Goal: Use online tool/utility

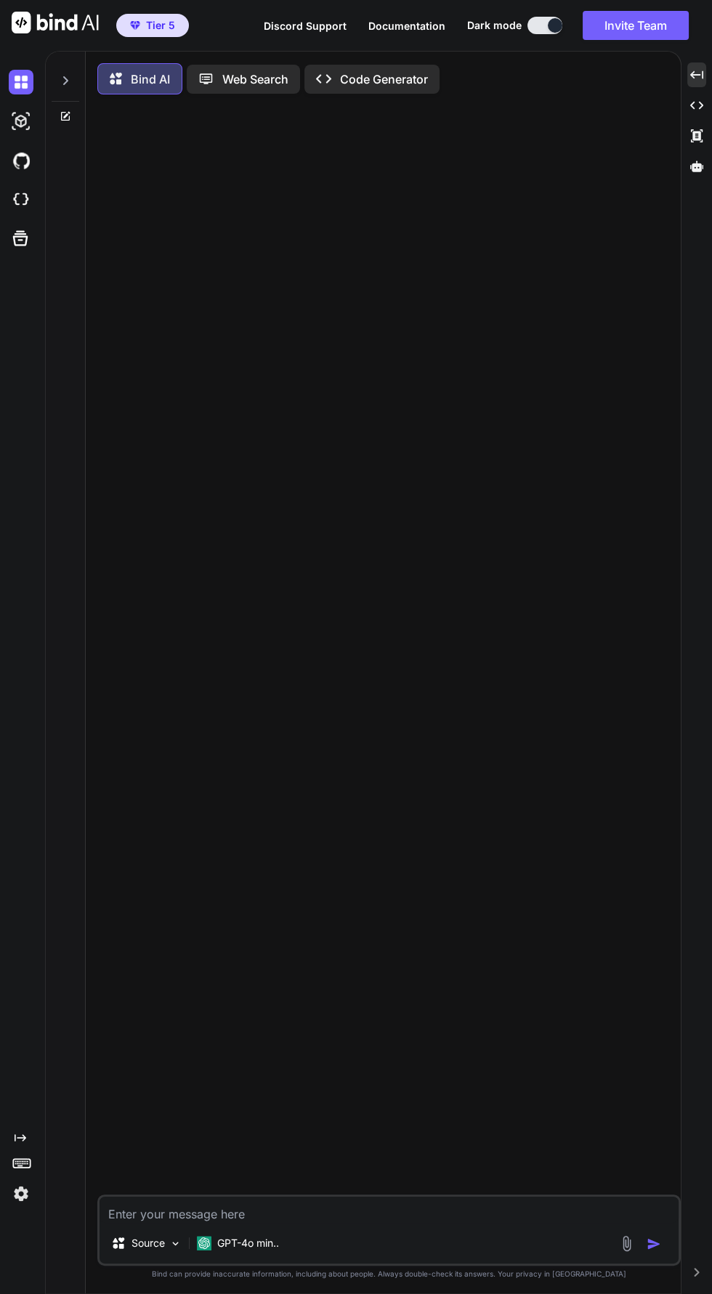
click at [696, 68] on icon "Created with Pixso." at bounding box center [696, 74] width 13 height 13
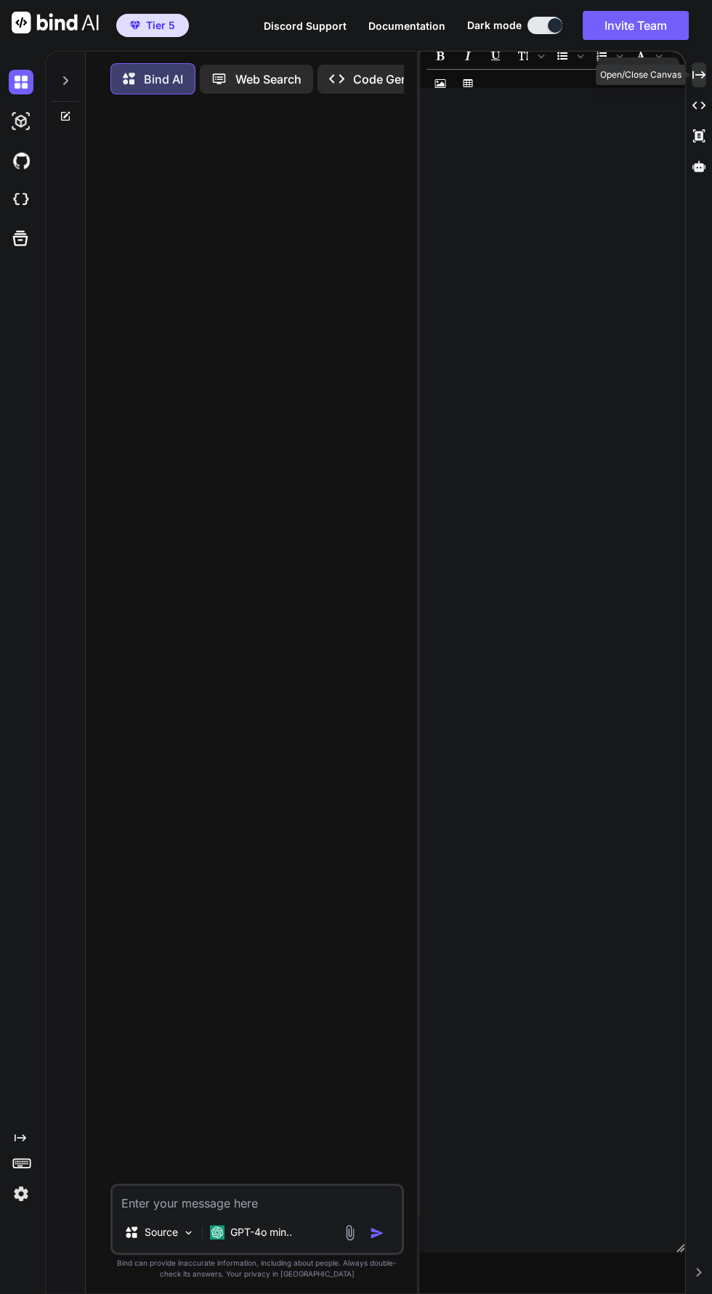
click at [698, 74] on icon at bounding box center [698, 74] width 13 height 8
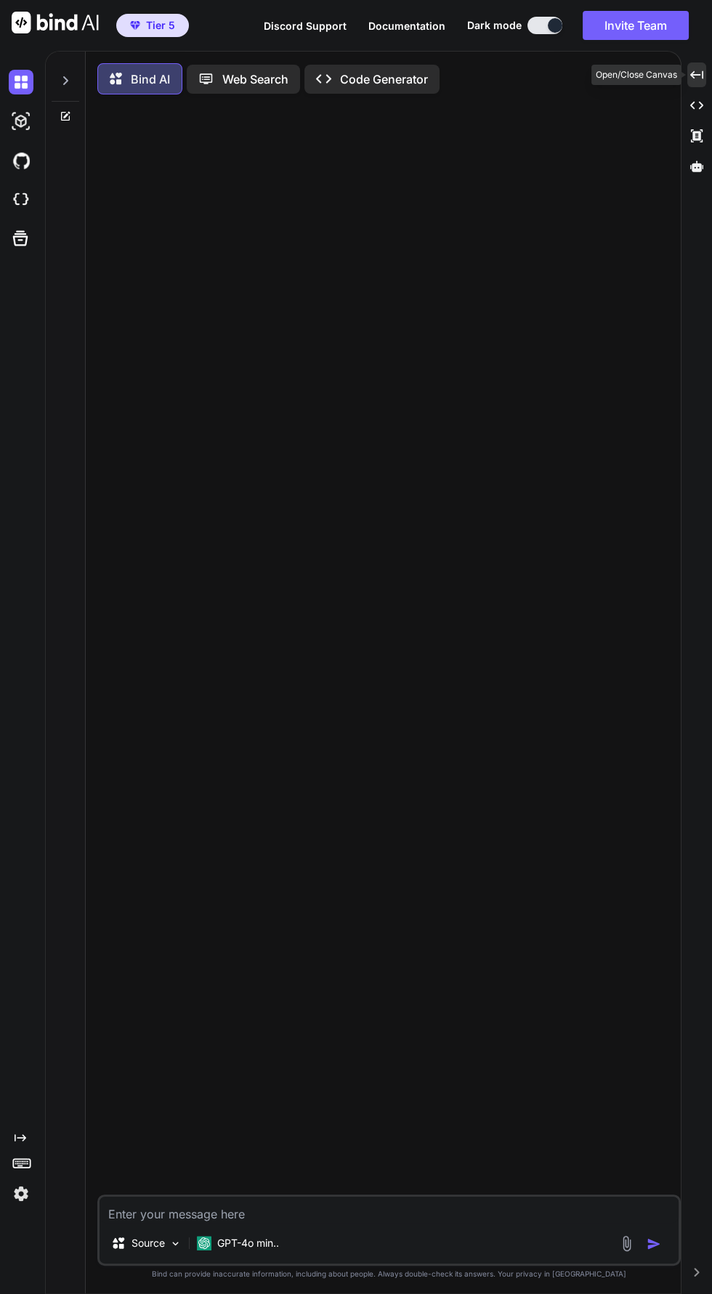
type textarea "x"
click at [234, 1246] on p "GPT-4o min.." at bounding box center [248, 1243] width 62 height 15
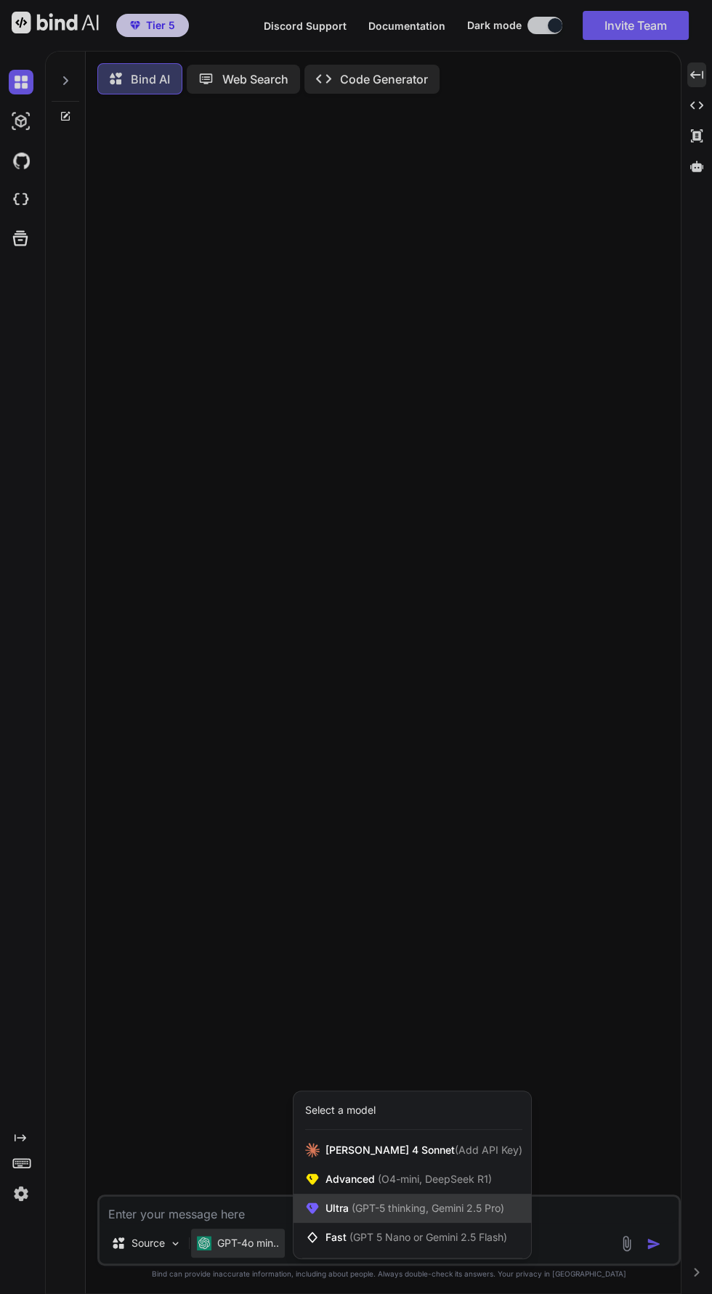
click at [337, 1211] on span "Ultra (GPT-5 thinking, Gemini 2.5 Pro)" at bounding box center [414, 1208] width 179 height 15
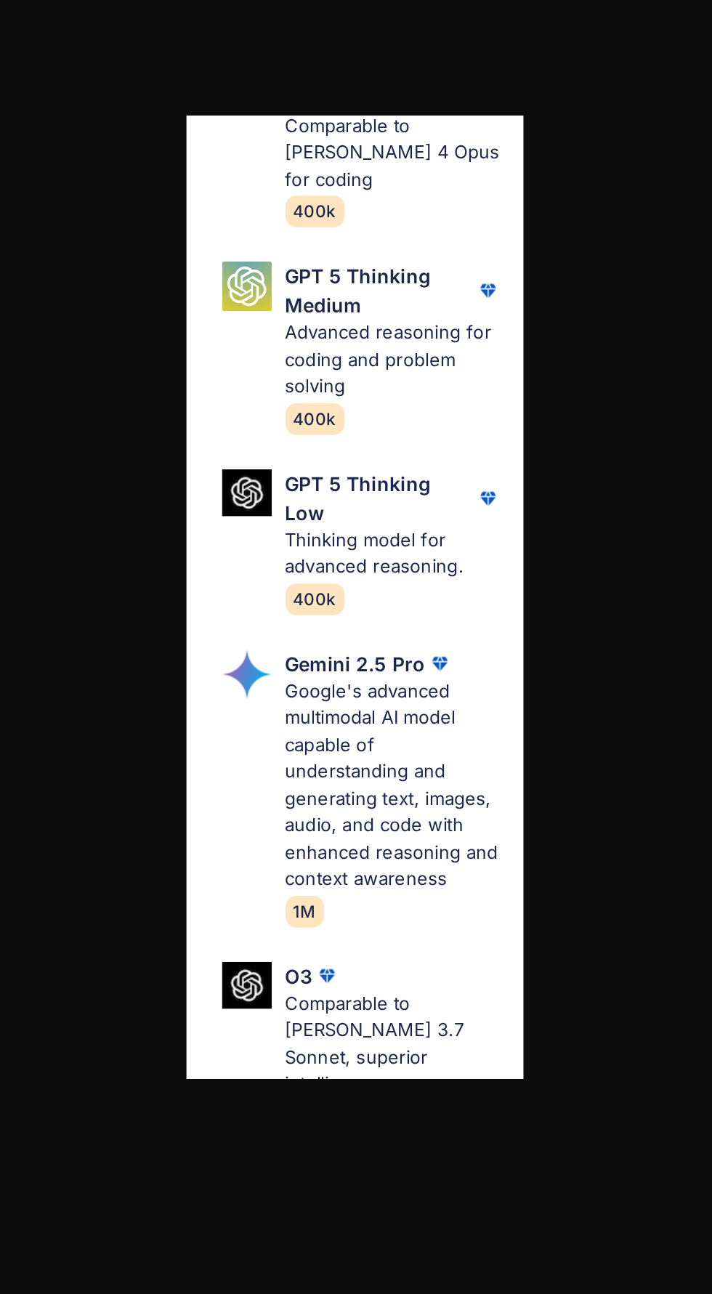
scroll to position [351, 0]
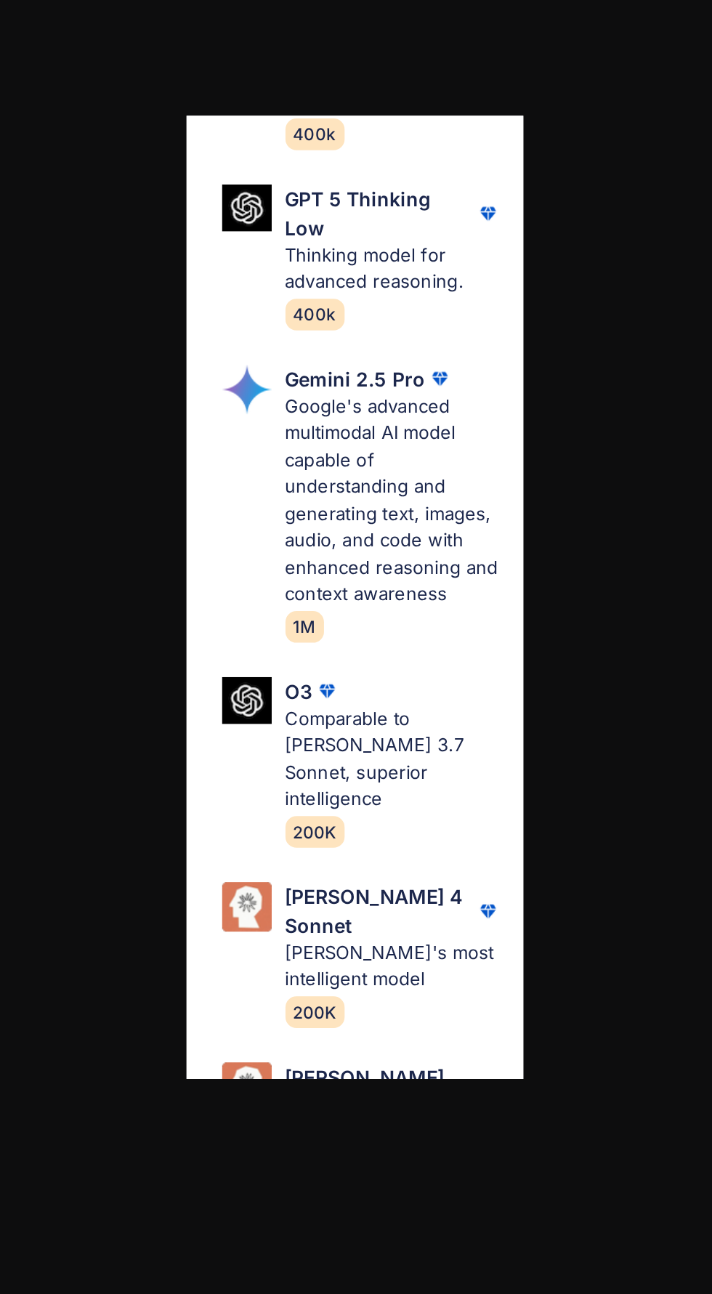
click at [210, 834] on div "Ultra Models GPT 5 OpenAI's best AI model, matches [PERSON_NAME] 4 Sonnet in In…" at bounding box center [356, 647] width 712 height 1294
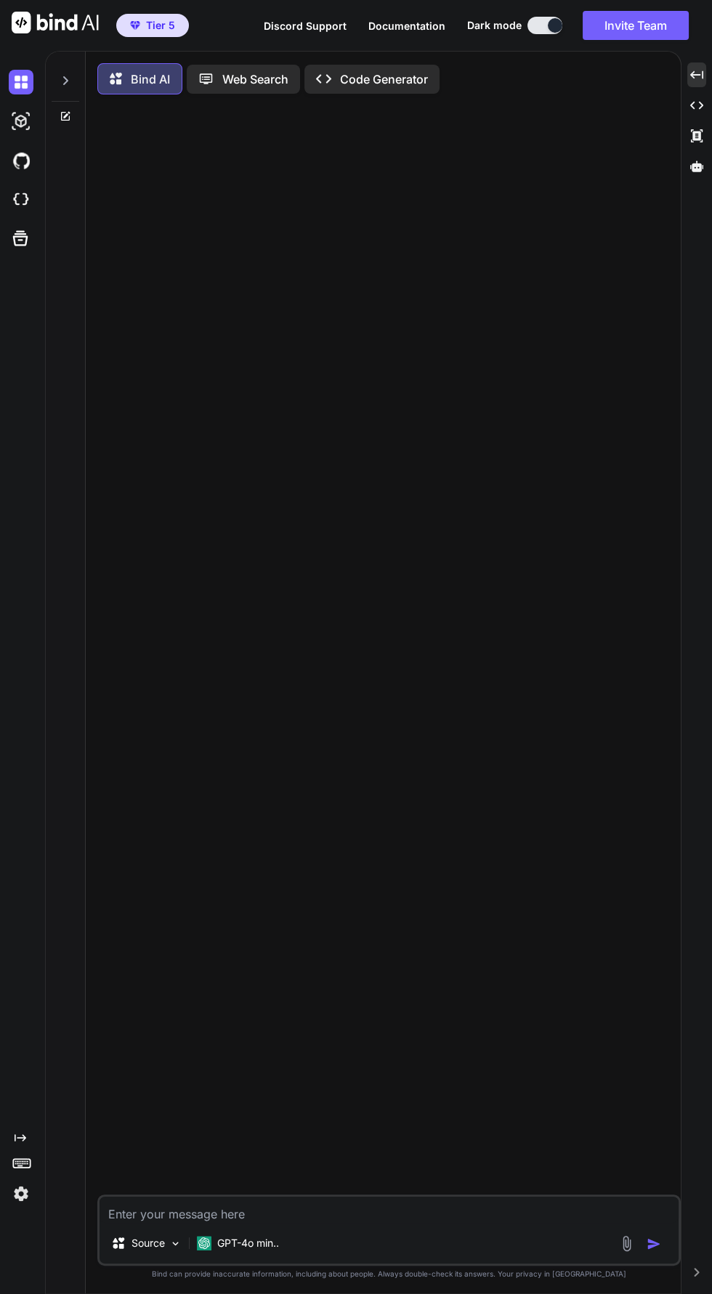
scroll to position [0, 0]
